Goal: Learn about a topic

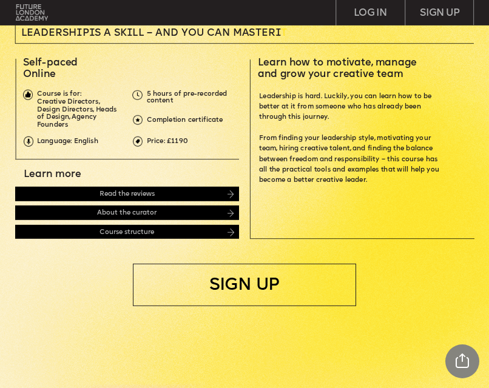
scroll to position [243, 0]
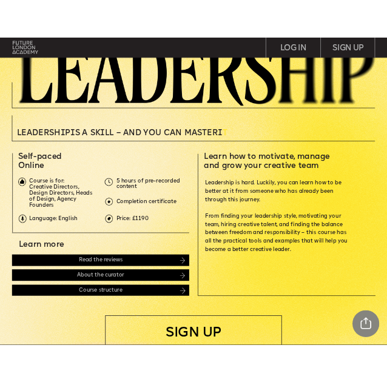
scroll to position [0, 0]
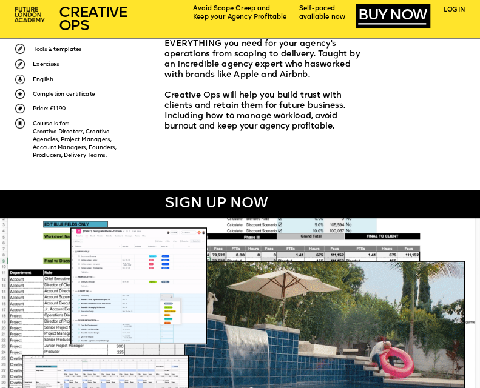
scroll to position [243, 0]
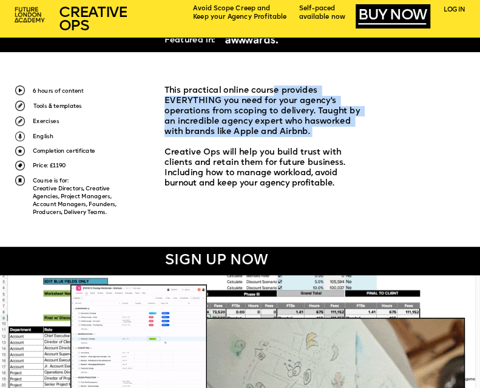
drag, startPoint x: 274, startPoint y: 87, endPoint x: 316, endPoint y: 135, distance: 63.6
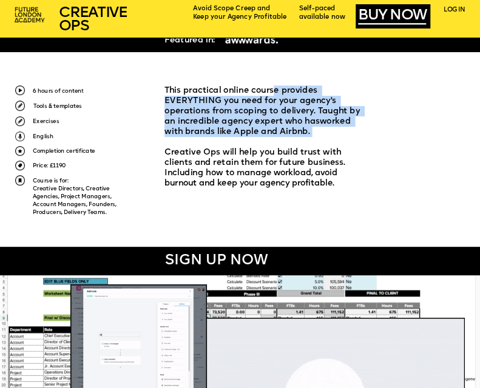
click at [316, 135] on p "This practical online course provides EVERYTHING you need for your agency's ope…" at bounding box center [266, 111] width 205 height 52
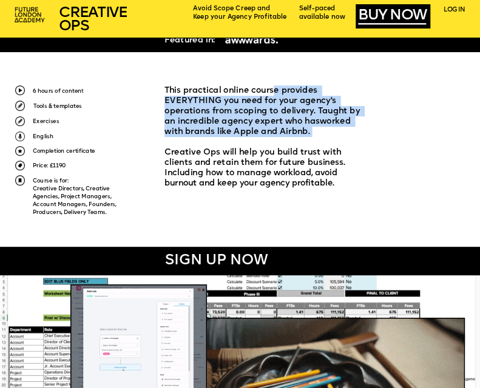
copy span "e provides EVERYTHING you need for your agency's operations from scoping to del…"
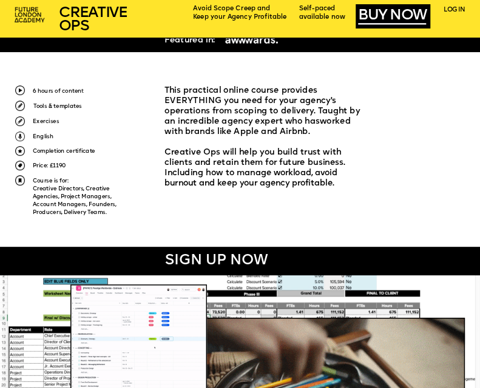
drag, startPoint x: 118, startPoint y: 110, endPoint x: 64, endPoint y: 5, distance: 118.0
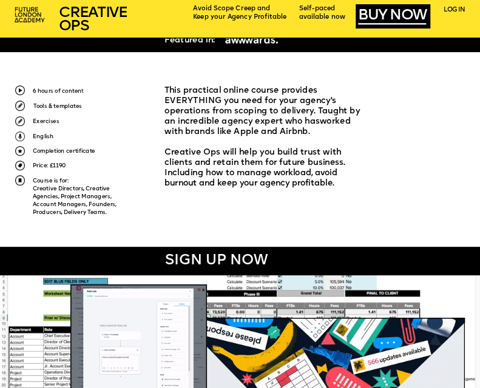
click at [118, 111] on p "Tools & templates" at bounding box center [77, 106] width 89 height 10
